Goal: Transaction & Acquisition: Book appointment/travel/reservation

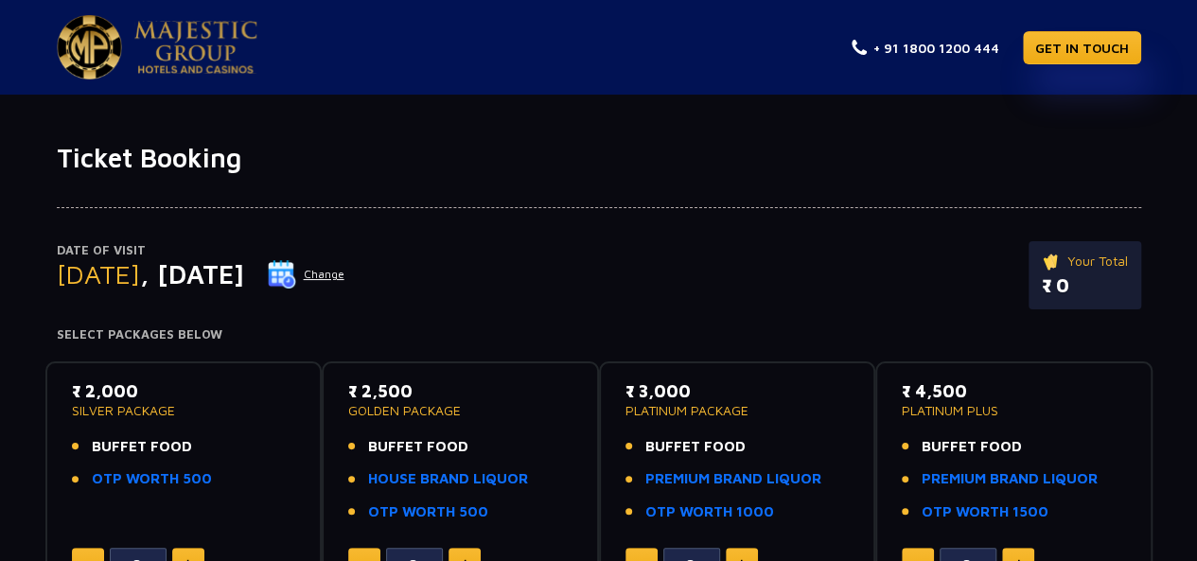
scroll to position [95, 0]
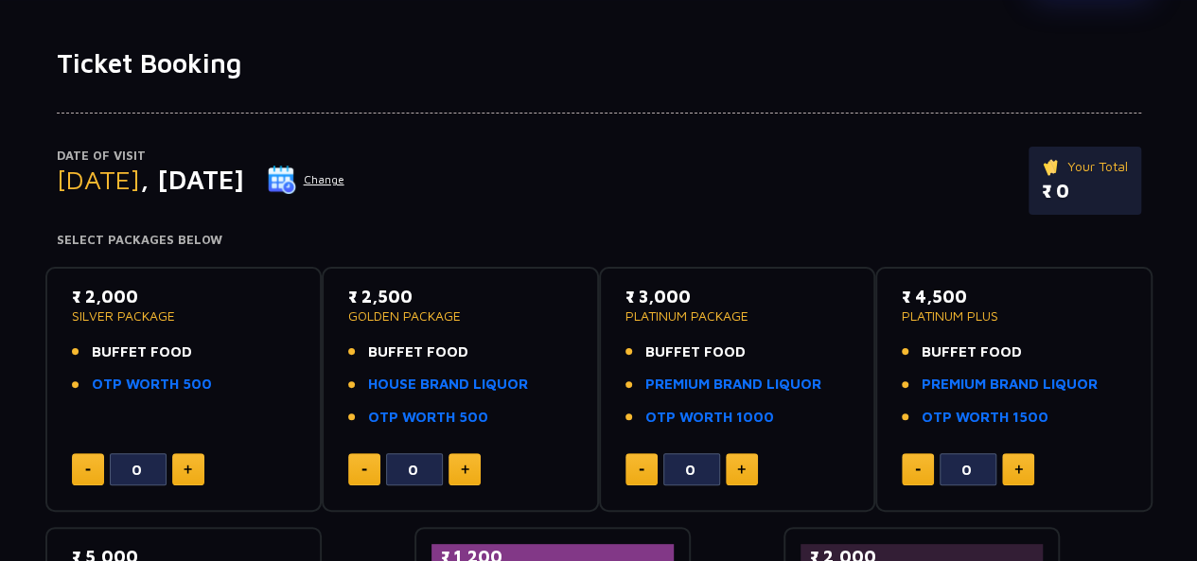
click at [345, 178] on button "Change" at bounding box center [306, 180] width 79 height 30
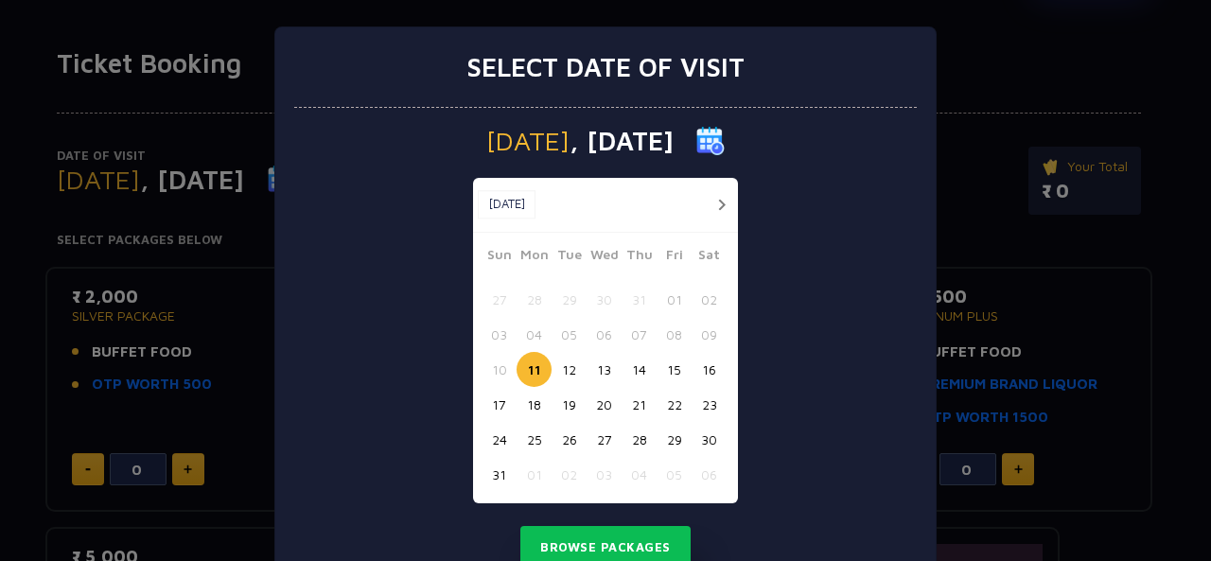
click at [670, 406] on button "22" at bounding box center [673, 404] width 35 height 35
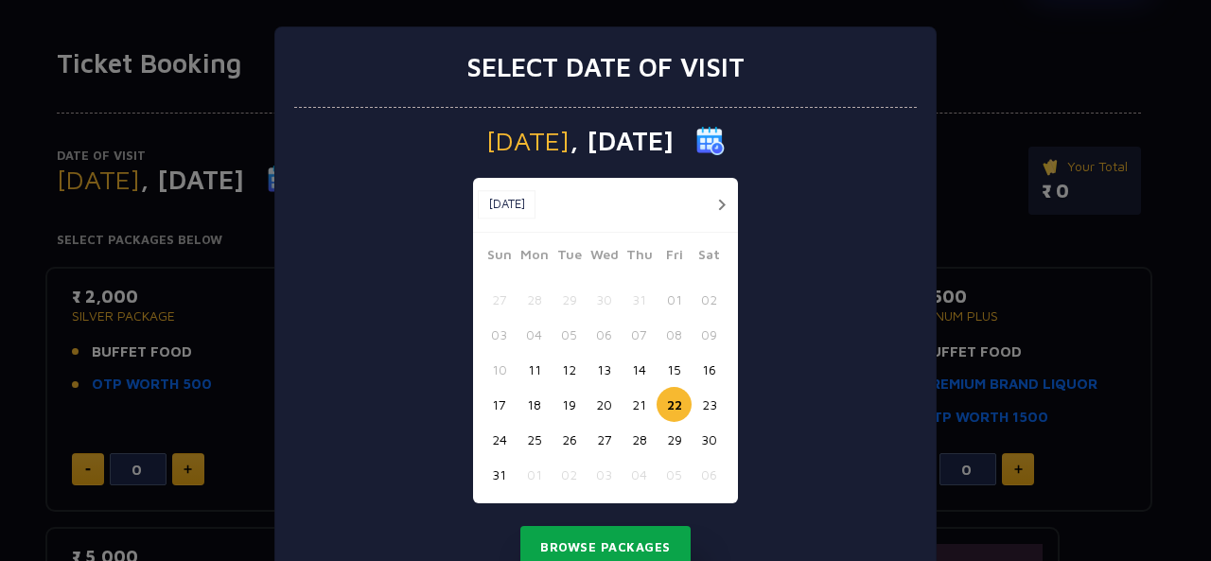
click at [642, 546] on button "Browse Packages" at bounding box center [605, 548] width 170 height 44
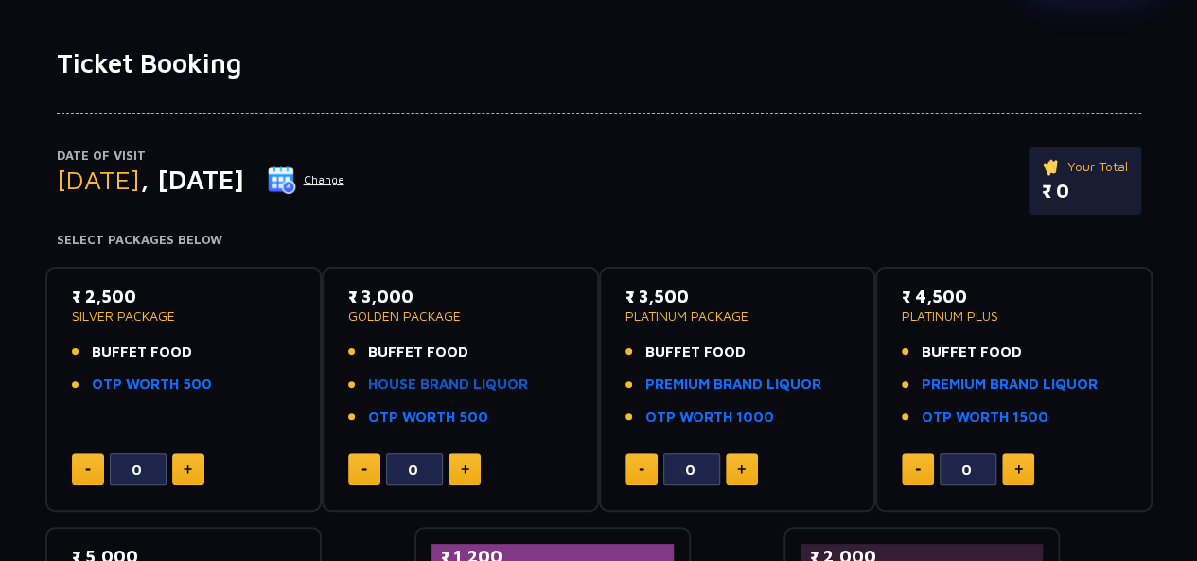
click at [405, 387] on link "HOUSE BRAND LIQUOR" at bounding box center [448, 385] width 160 height 22
type input "2"
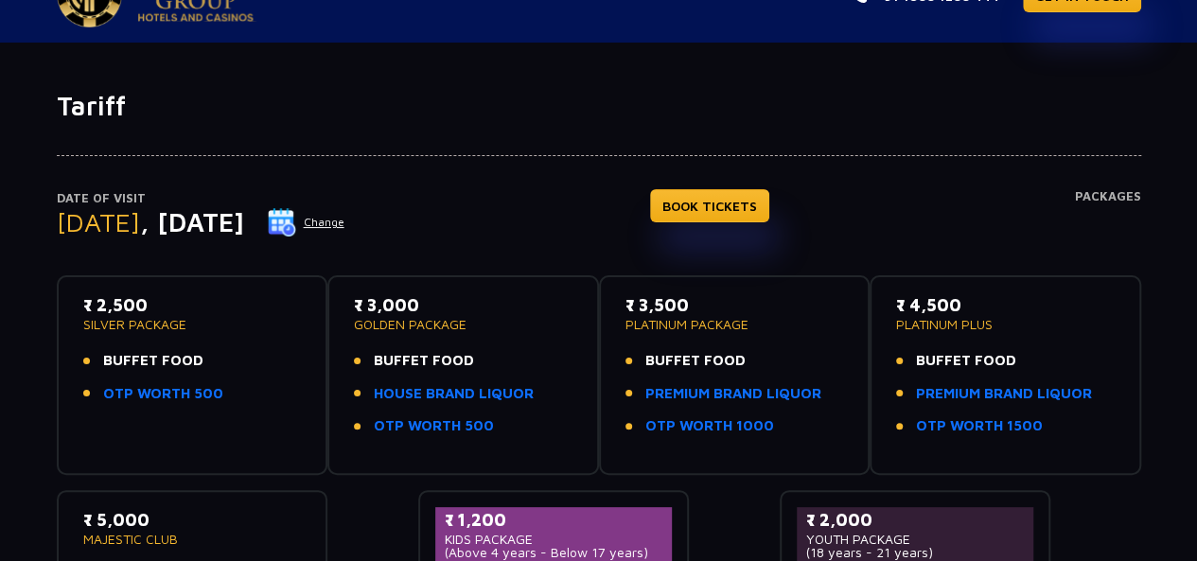
scroll to position [95, 0]
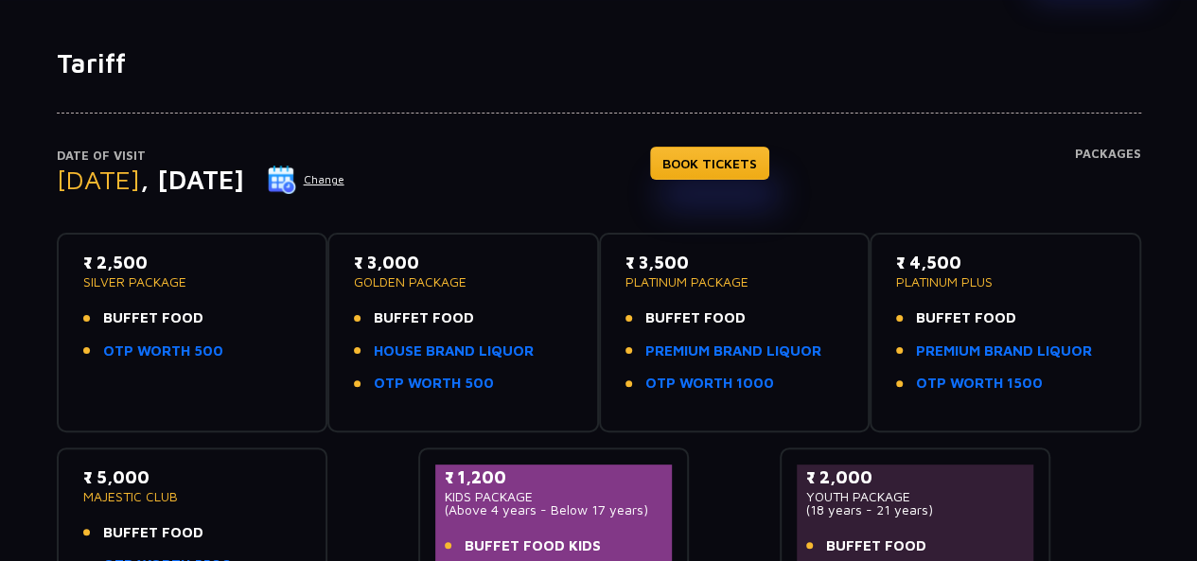
click at [505, 309] on li "BUFFET FOOD" at bounding box center [463, 318] width 219 height 22
click at [728, 147] on link "BOOK TICKETS" at bounding box center [709, 163] width 119 height 33
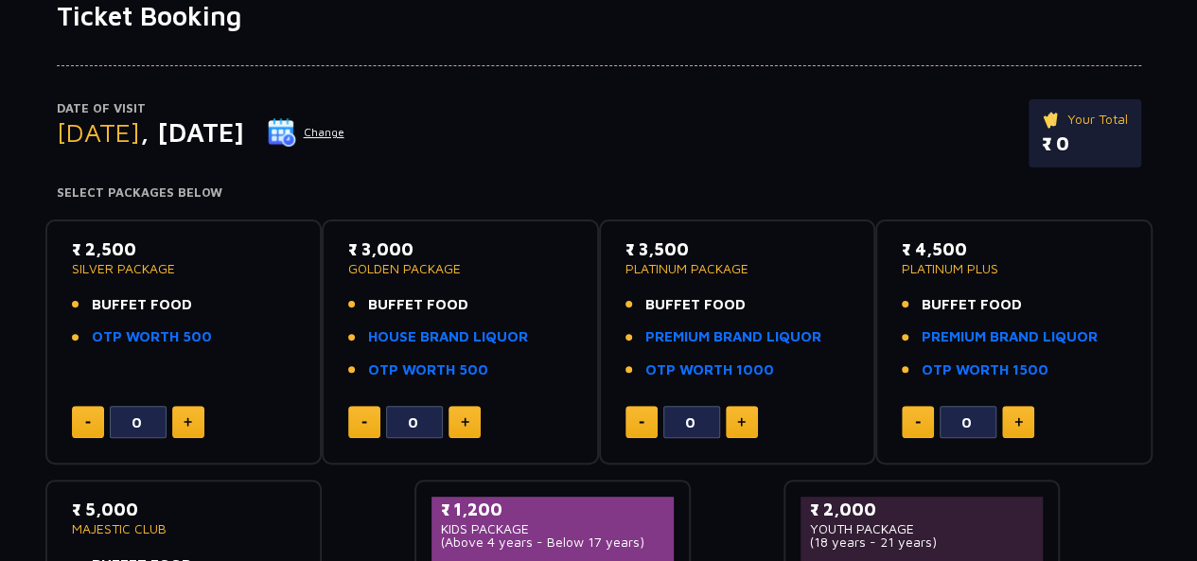
scroll to position [284, 0]
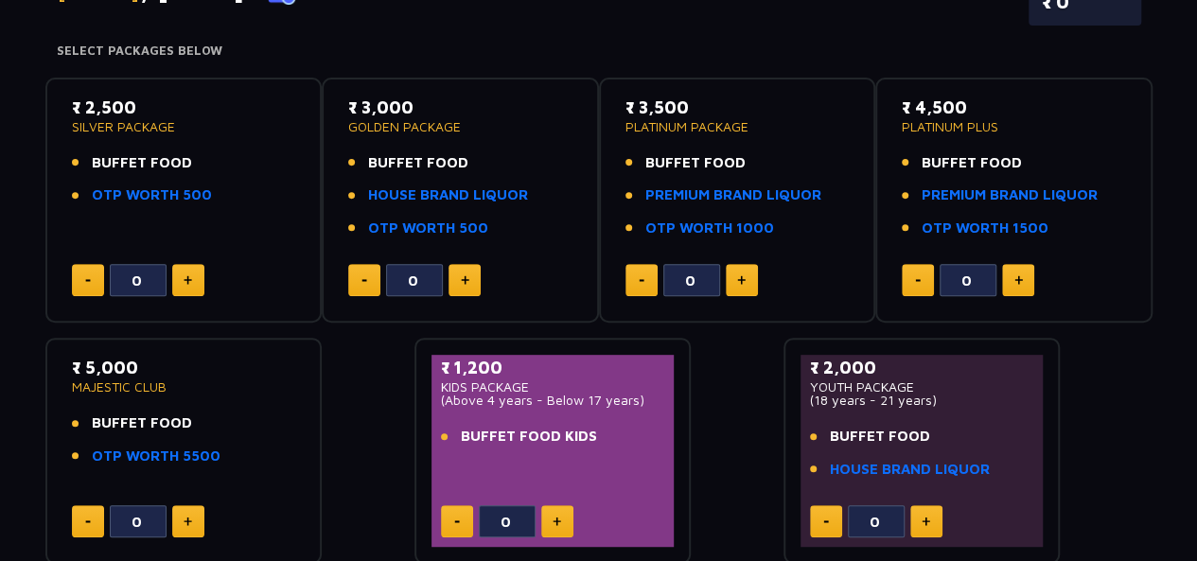
click at [459, 258] on div "₹ 3,000 GOLDEN PACKAGE BUFFET FOOD HOUSE BRAND LIQUOR OTP WORTH 500 0" at bounding box center [460, 201] width 243 height 212
click at [461, 282] on img at bounding box center [465, 279] width 9 height 9
type input "2"
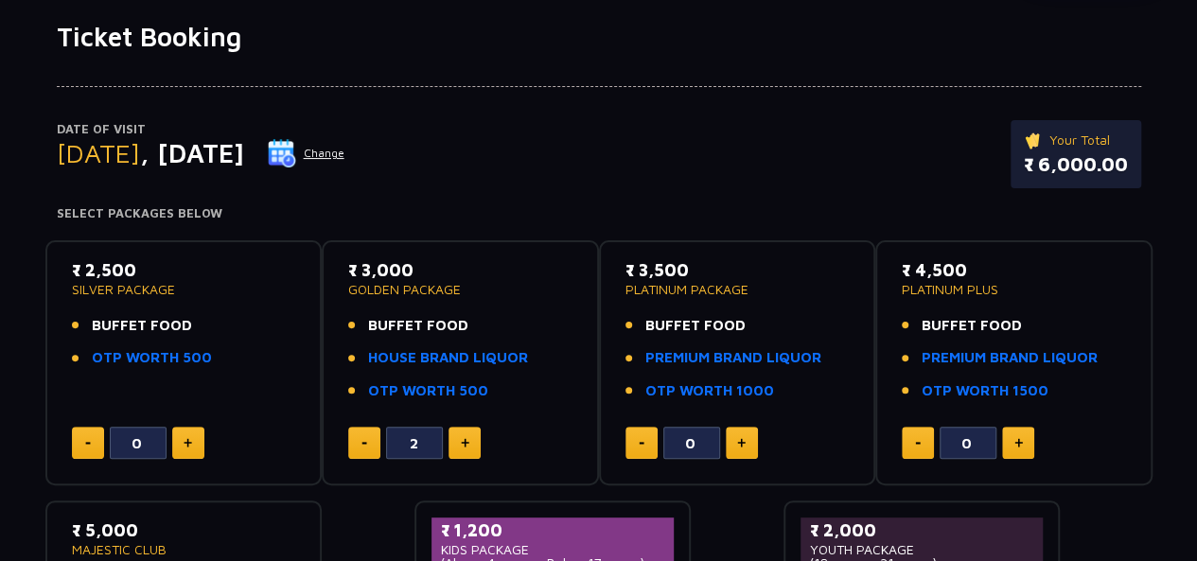
scroll to position [95, 0]
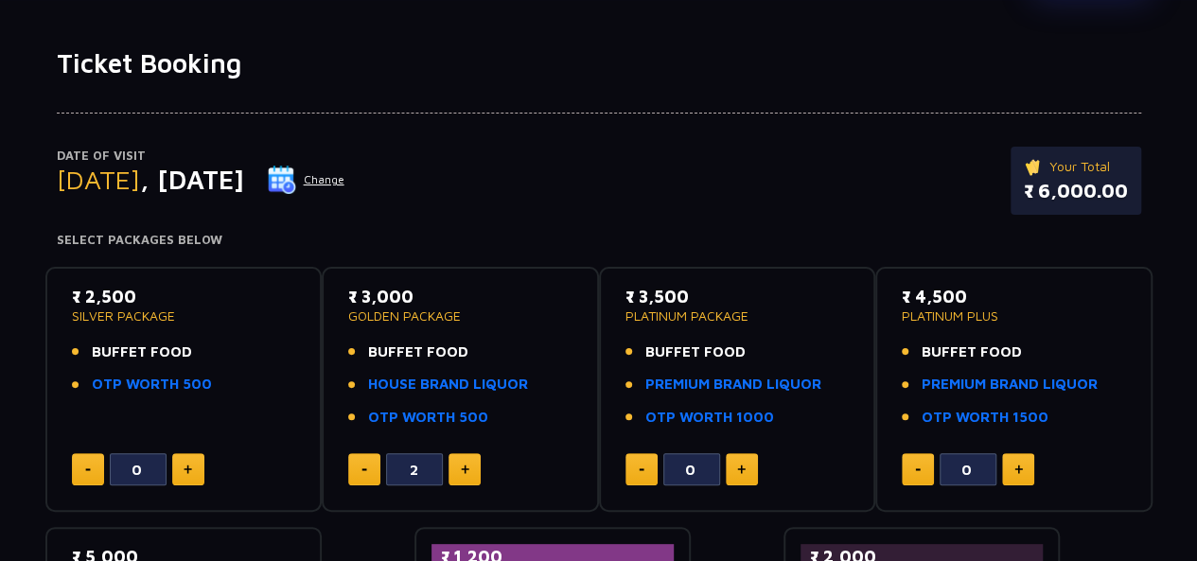
click at [345, 178] on button "Change" at bounding box center [306, 180] width 79 height 30
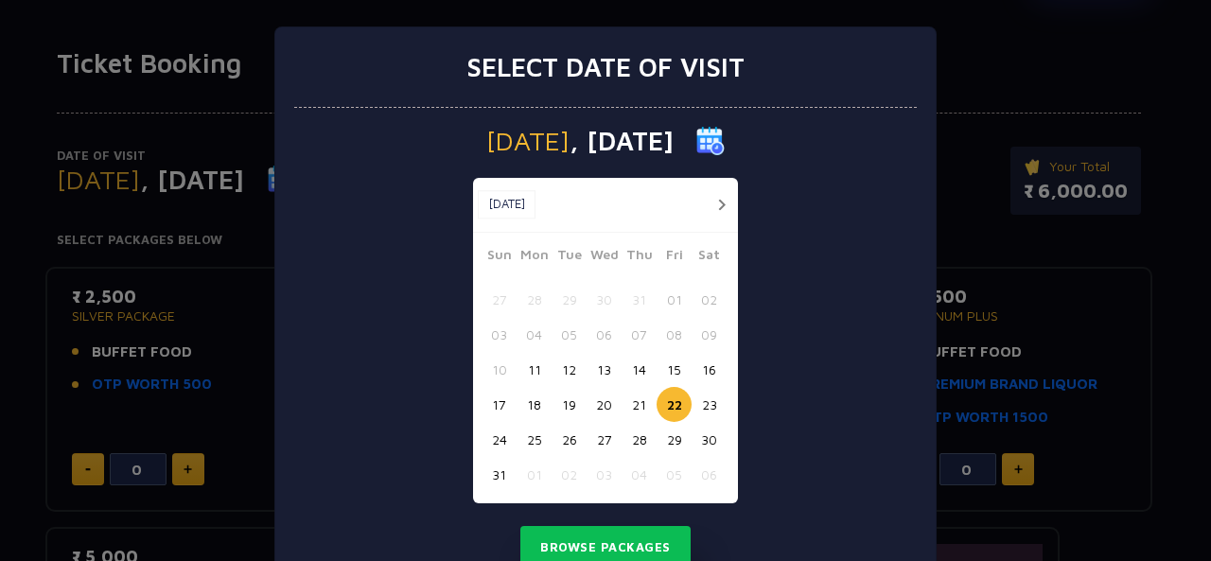
click at [691, 398] on button "23" at bounding box center [708, 404] width 35 height 35
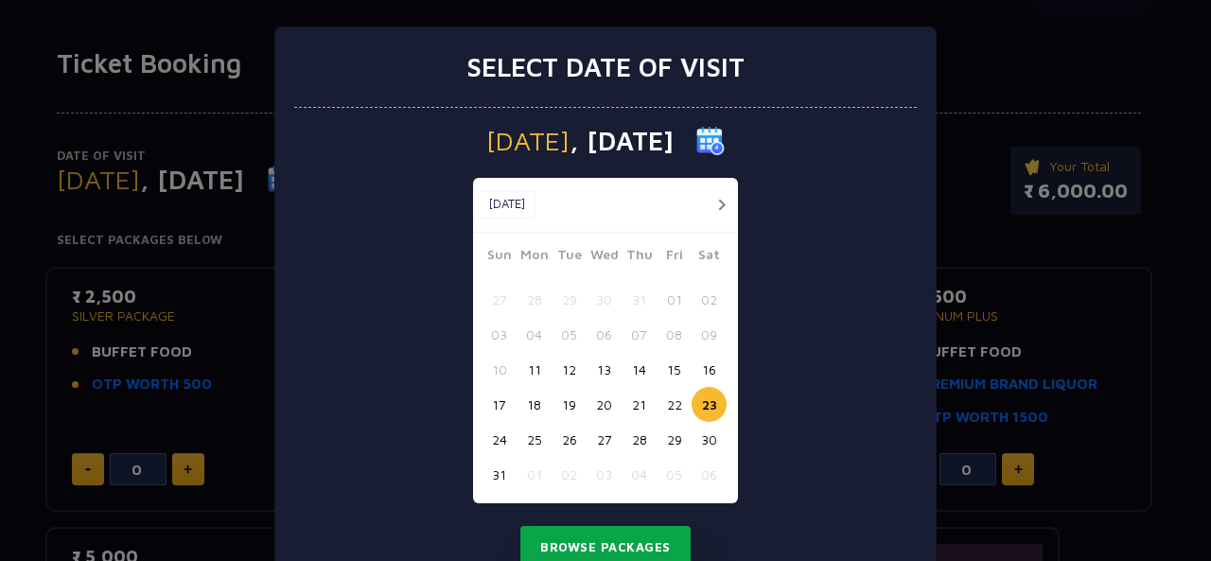
click at [651, 536] on button "Browse Packages" at bounding box center [605, 548] width 170 height 44
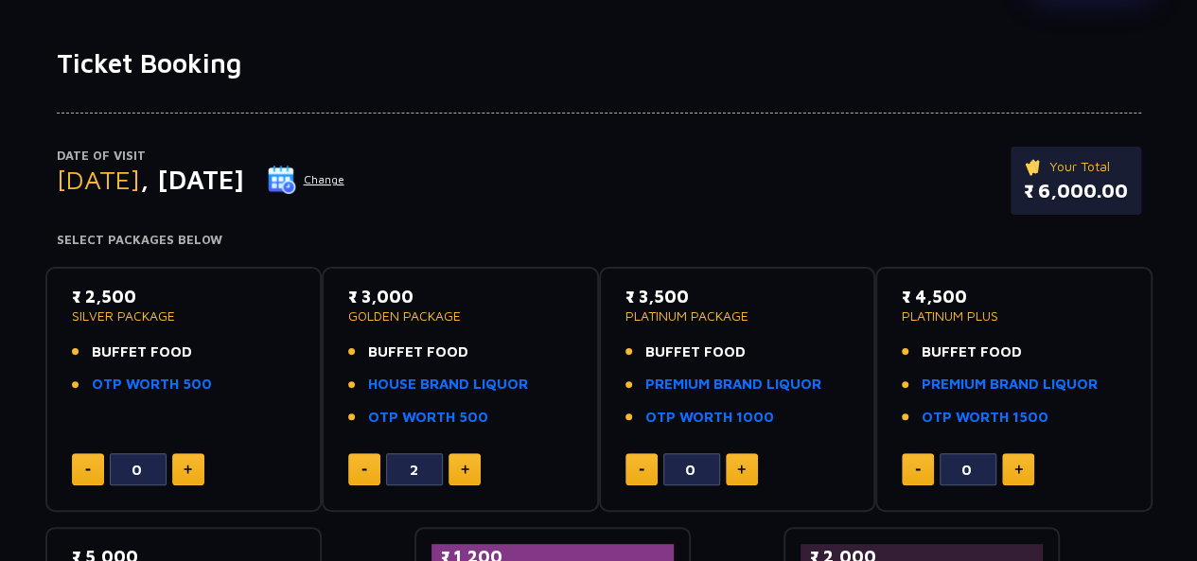
scroll to position [0, 0]
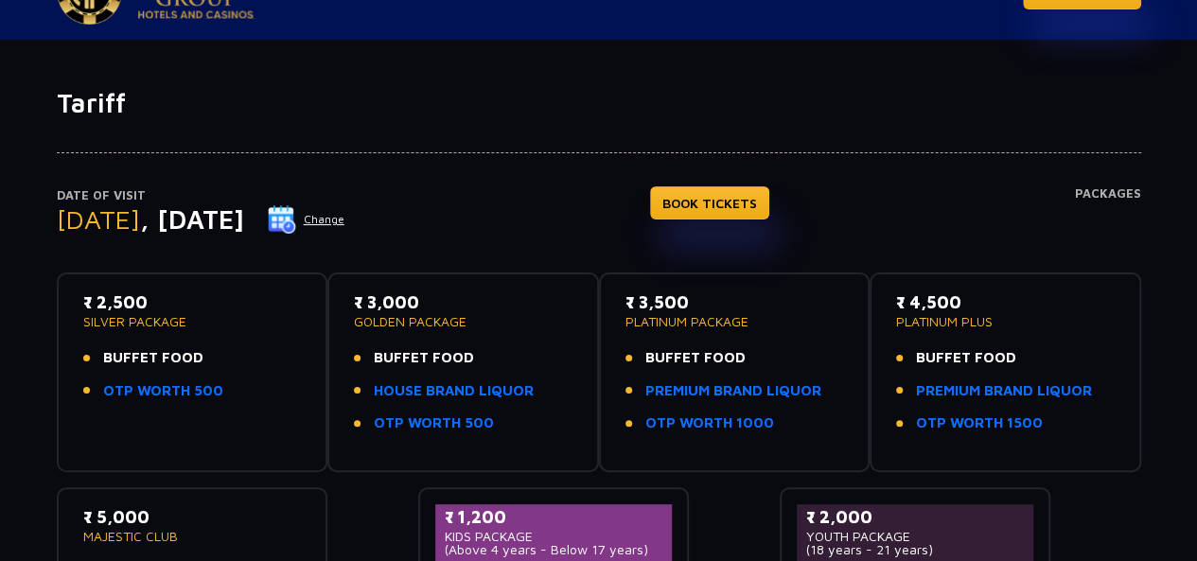
scroll to position [95, 0]
